Goal: Navigation & Orientation: Find specific page/section

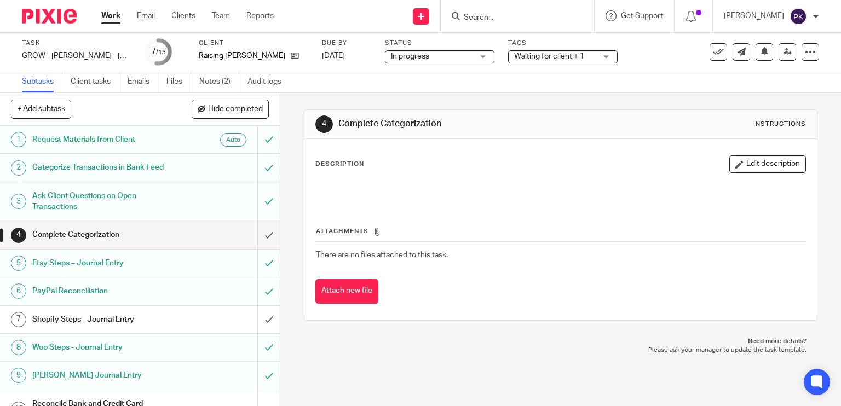
click at [116, 17] on link "Work" at bounding box center [110, 15] width 19 height 11
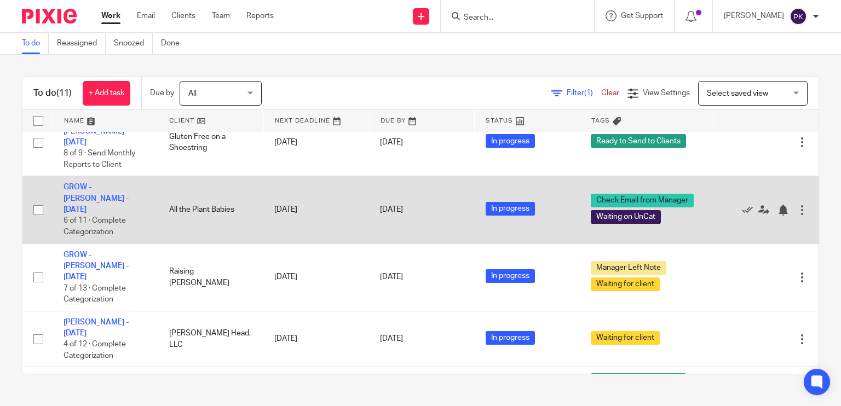
scroll to position [151, 0]
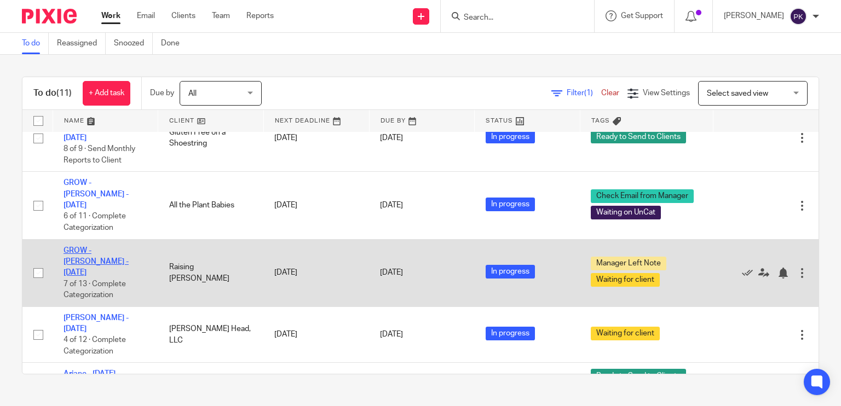
click at [102, 247] on link "GROW - Kristin - July 2025" at bounding box center [96, 262] width 65 height 30
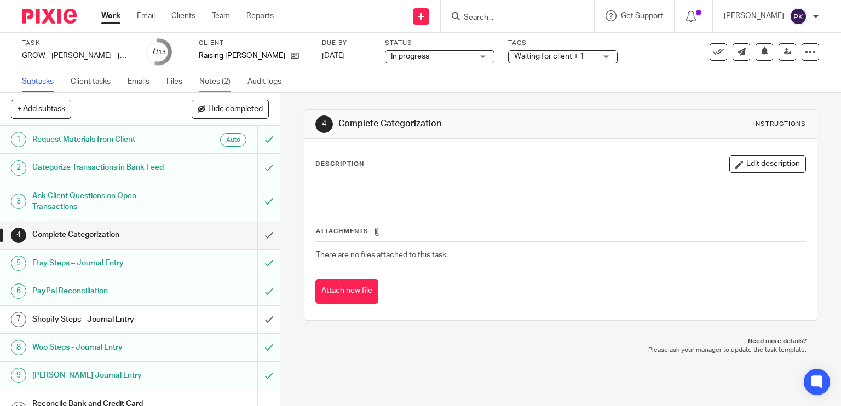
click at [212, 83] on link "Notes (2)" at bounding box center [219, 81] width 40 height 21
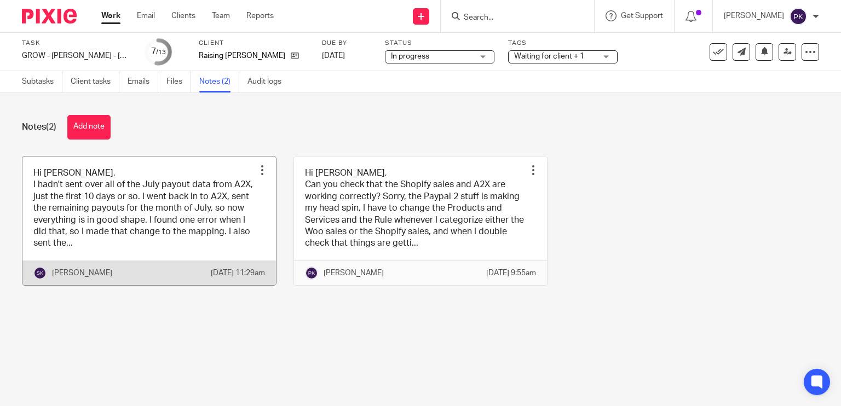
click at [179, 210] on link at bounding box center [149, 221] width 254 height 129
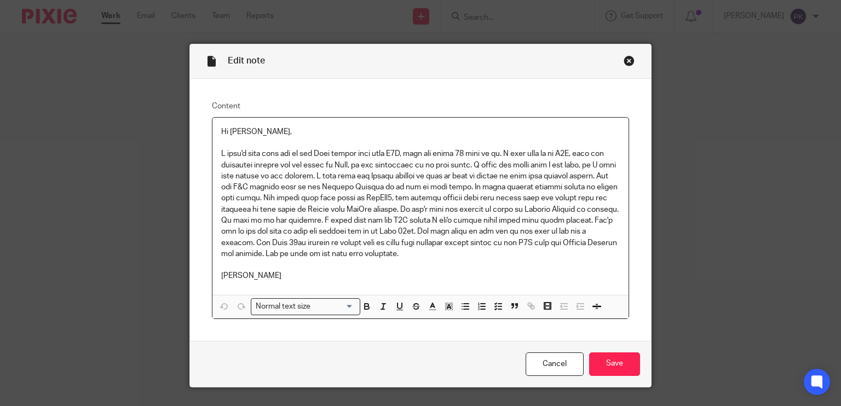
click at [619, 61] on div "Edit note" at bounding box center [421, 61] width 462 height 34
click at [624, 61] on div "Close this dialog window" at bounding box center [629, 60] width 11 height 11
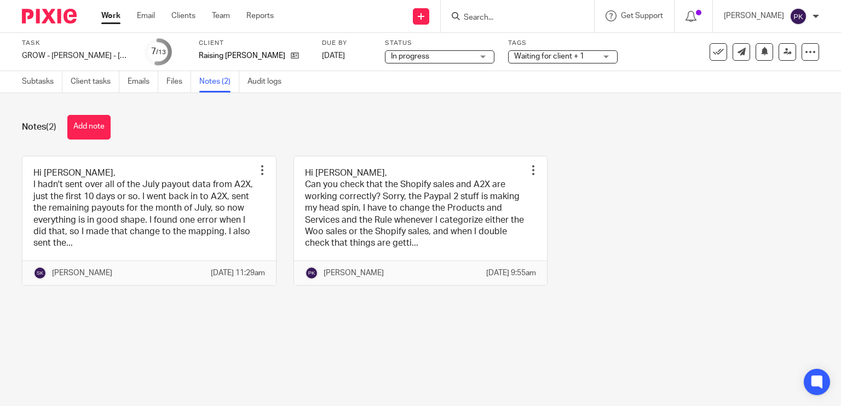
click at [117, 17] on link "Work" at bounding box center [110, 15] width 19 height 11
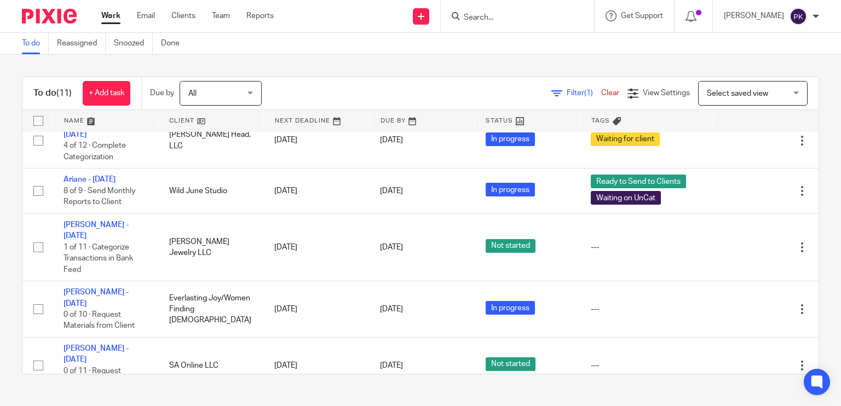
scroll to position [348, 0]
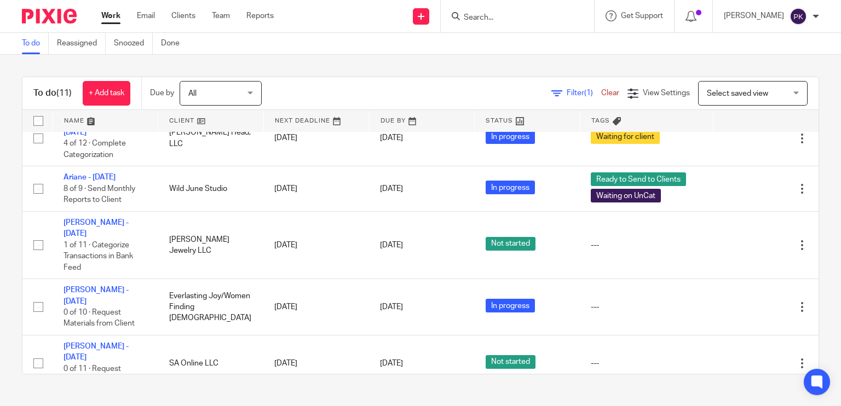
click at [119, 399] on link "[PERSON_NAME] & [PERSON_NAME] - [DATE]" at bounding box center [97, 414] width 67 height 30
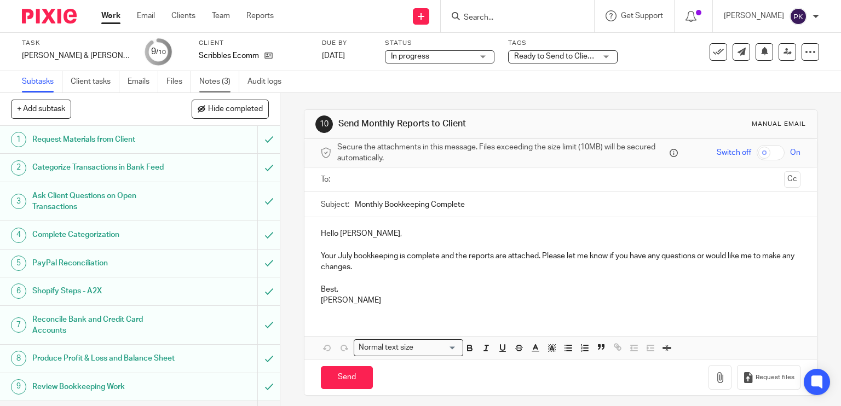
click at [218, 82] on link "Notes (3)" at bounding box center [219, 81] width 40 height 21
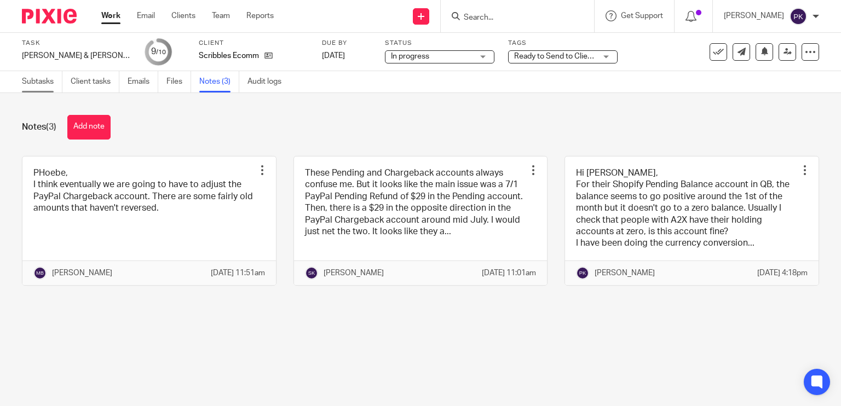
click at [42, 79] on link "Subtasks" at bounding box center [42, 81] width 41 height 21
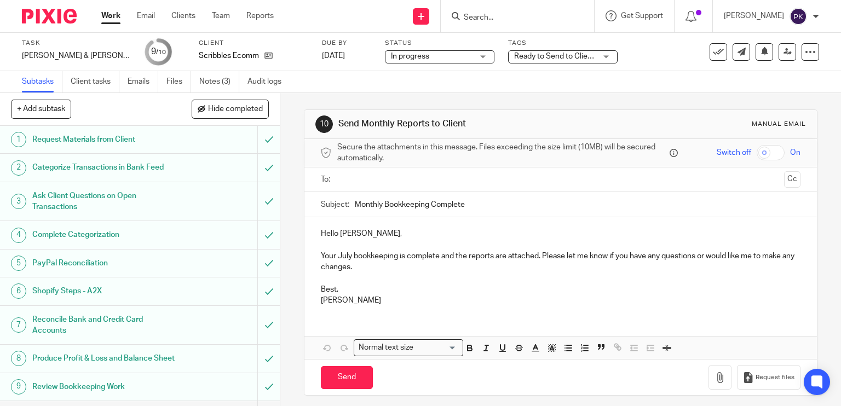
click at [111, 20] on link "Work" at bounding box center [110, 15] width 19 height 11
